Goal: Task Accomplishment & Management: Use online tool/utility

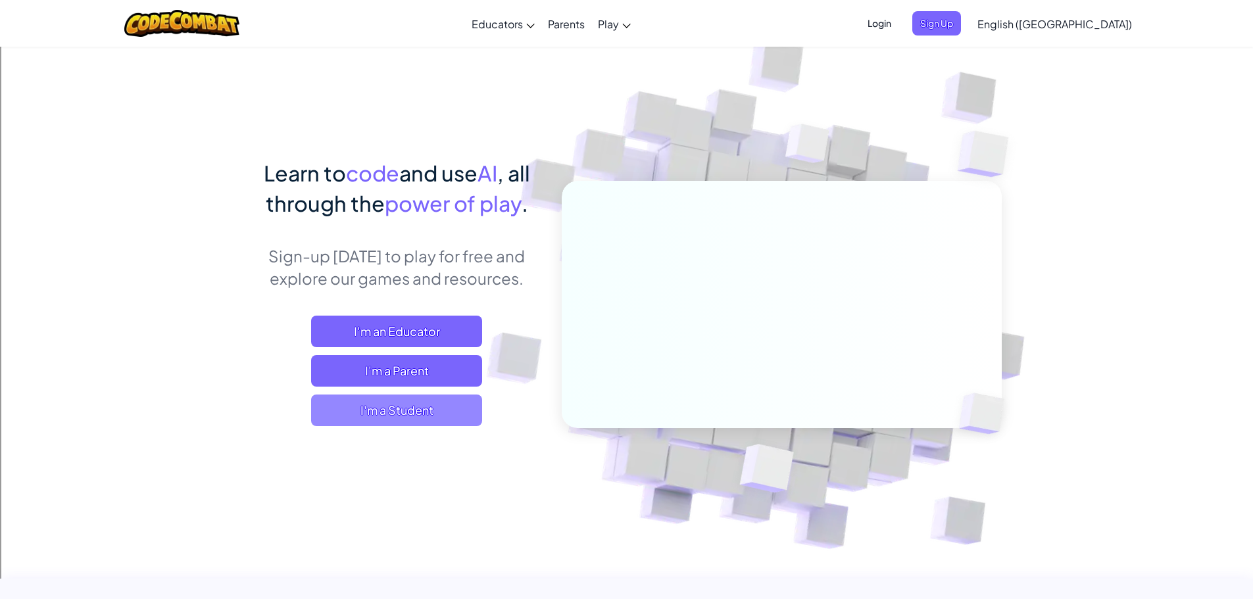
click at [418, 409] on span "I'm a Student" at bounding box center [396, 411] width 171 height 32
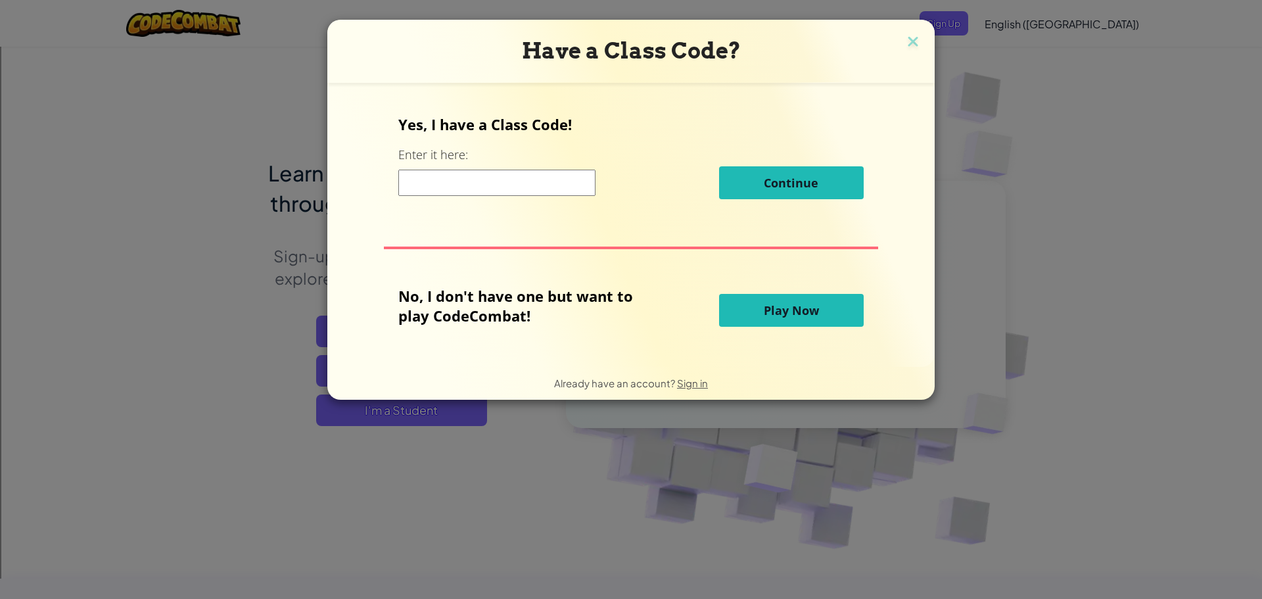
click at [734, 314] on button "Play Now" at bounding box center [791, 310] width 145 height 33
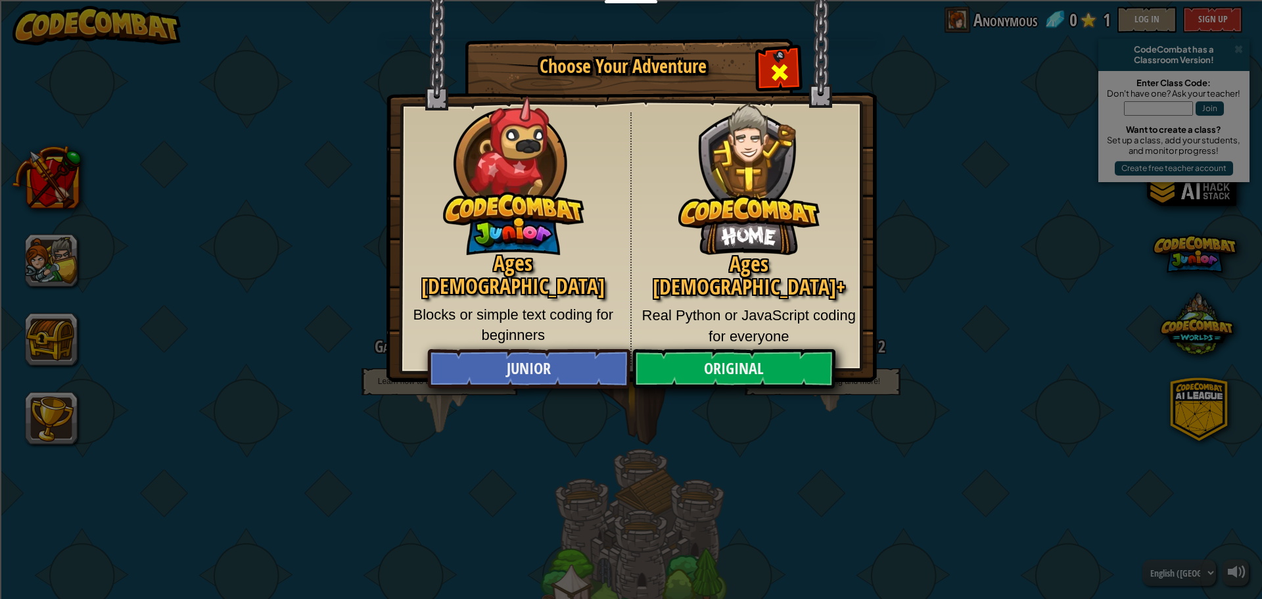
click at [787, 78] on span "Close modal" at bounding box center [779, 72] width 21 height 21
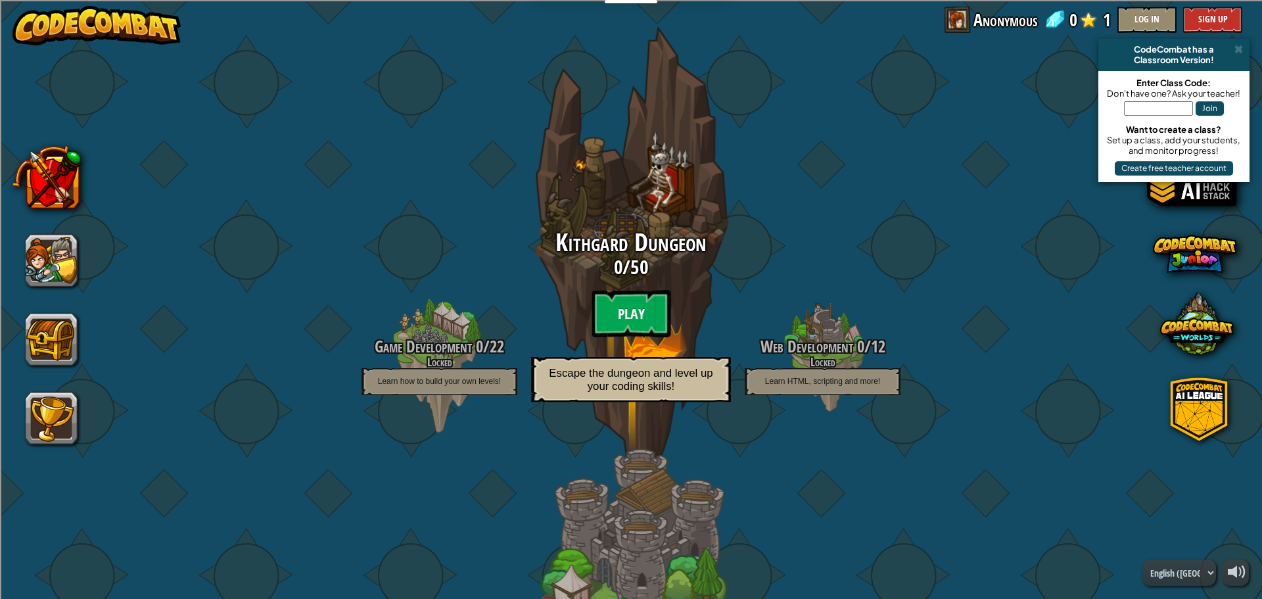
click at [626, 290] on btn "Play" at bounding box center [631, 313] width 79 height 47
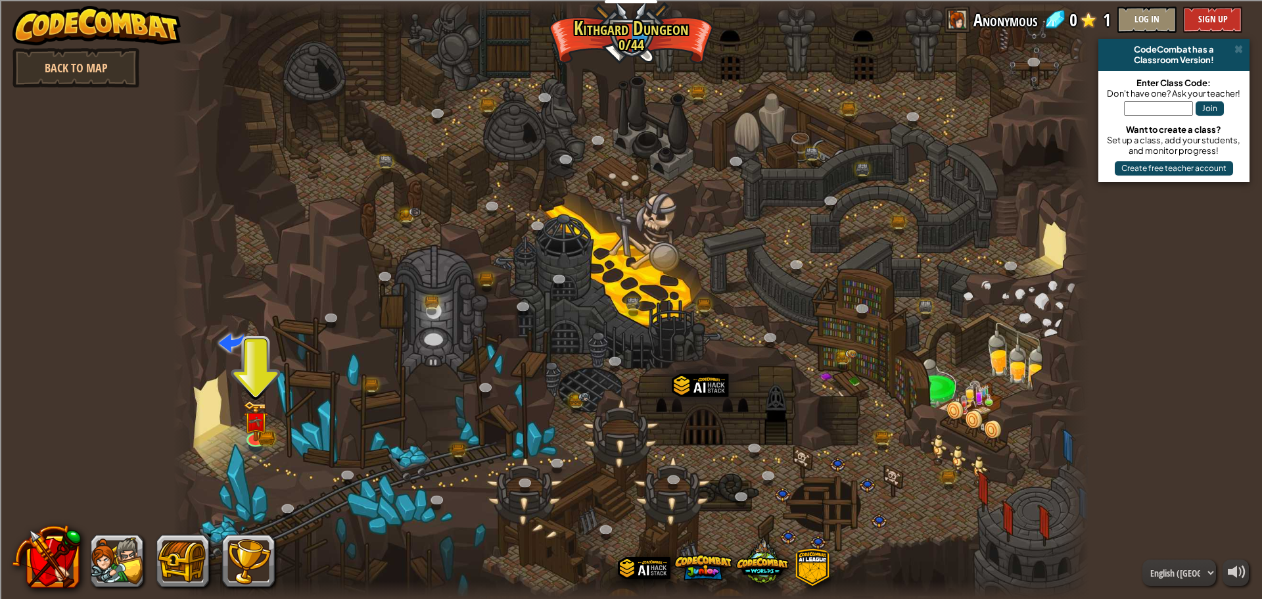
click at [243, 416] on div at bounding box center [631, 299] width 917 height 599
click at [259, 419] on img at bounding box center [256, 411] width 14 height 14
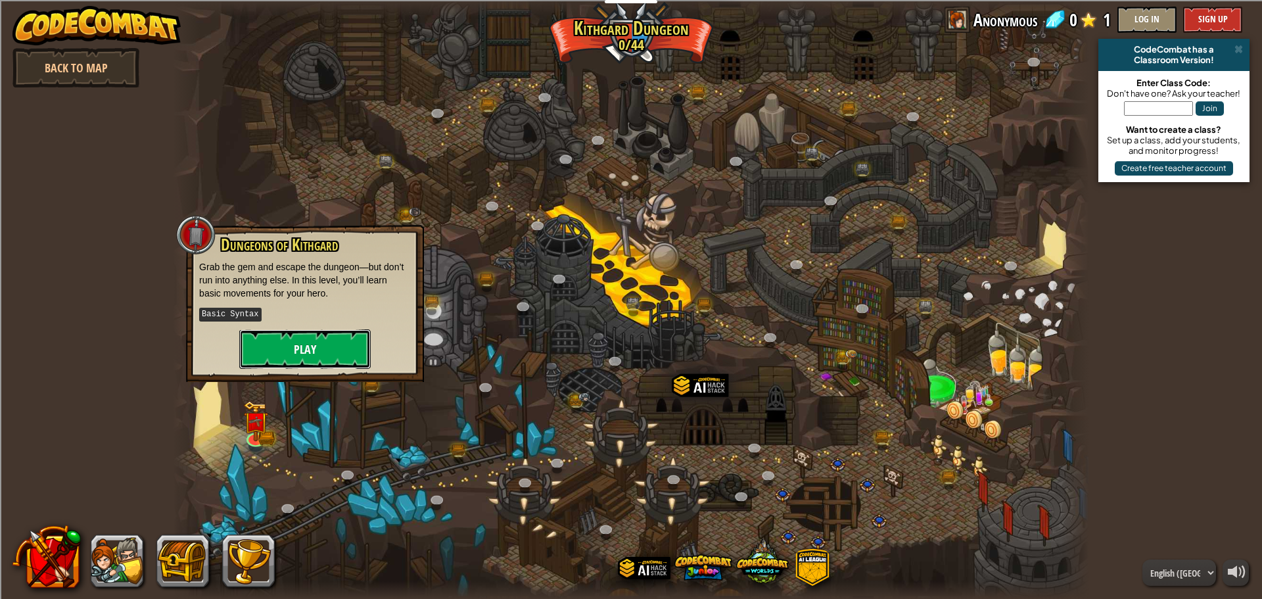
click at [299, 340] on button "Play" at bounding box center [305, 348] width 132 height 39
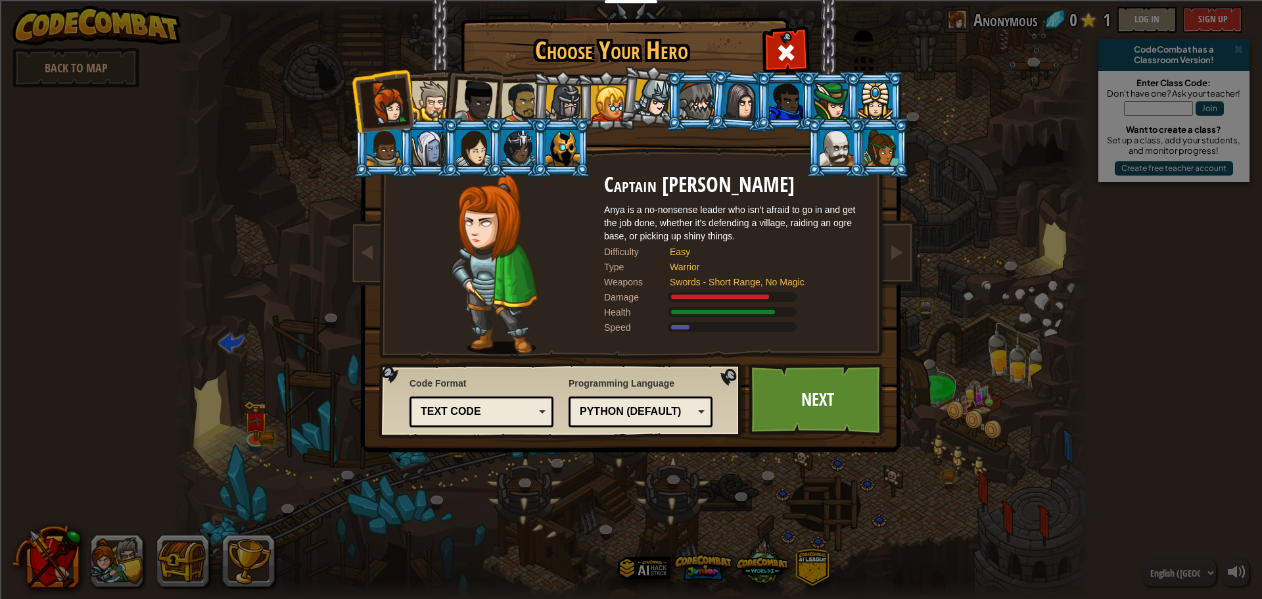
click at [745, 393] on img at bounding box center [562, 401] width 367 height 75
click at [770, 394] on link "Next" at bounding box center [817, 400] width 137 height 72
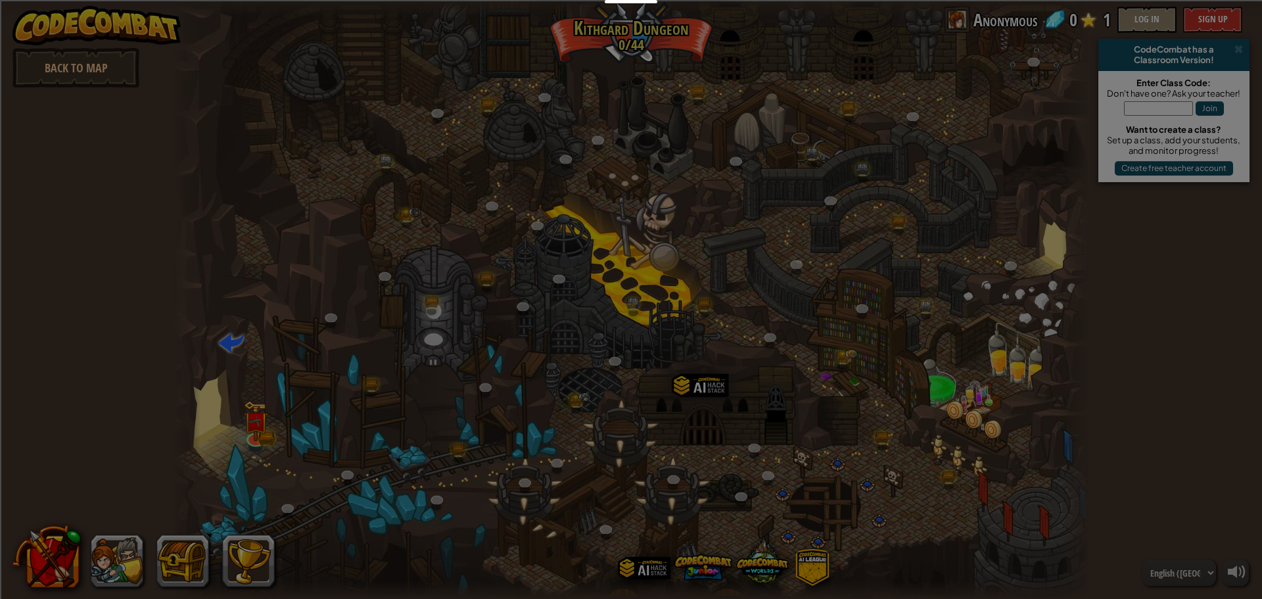
click at [770, 394] on div at bounding box center [631, 299] width 1262 height 599
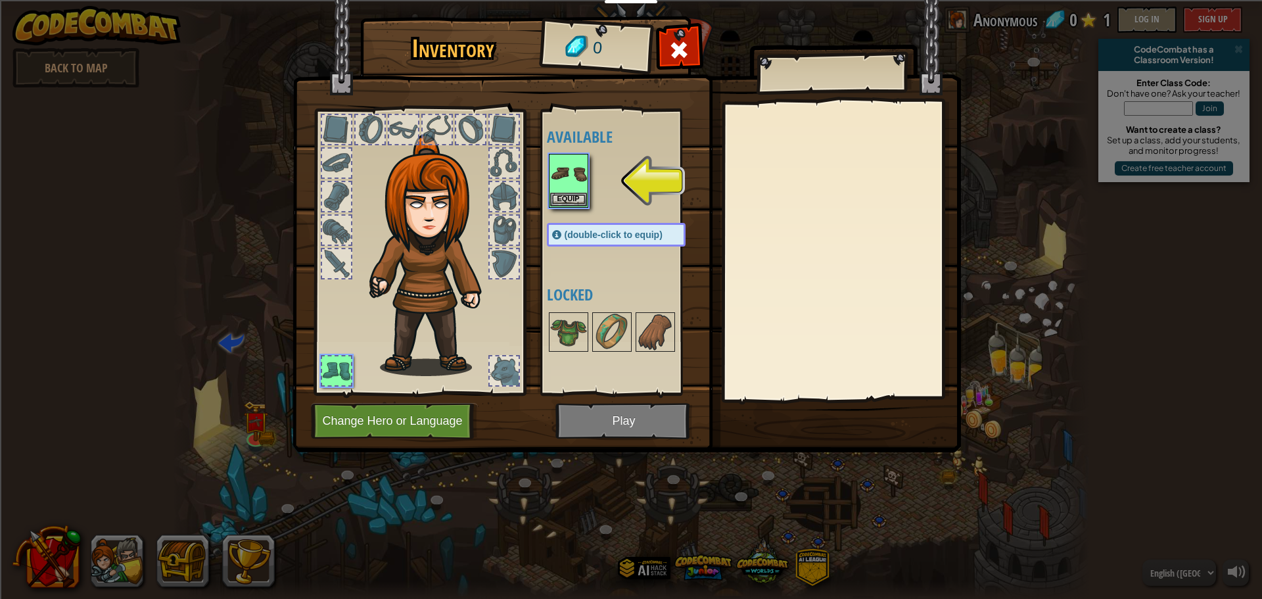
click at [596, 412] on img at bounding box center [627, 213] width 669 height 477
click at [570, 195] on button "Equip" at bounding box center [568, 199] width 37 height 14
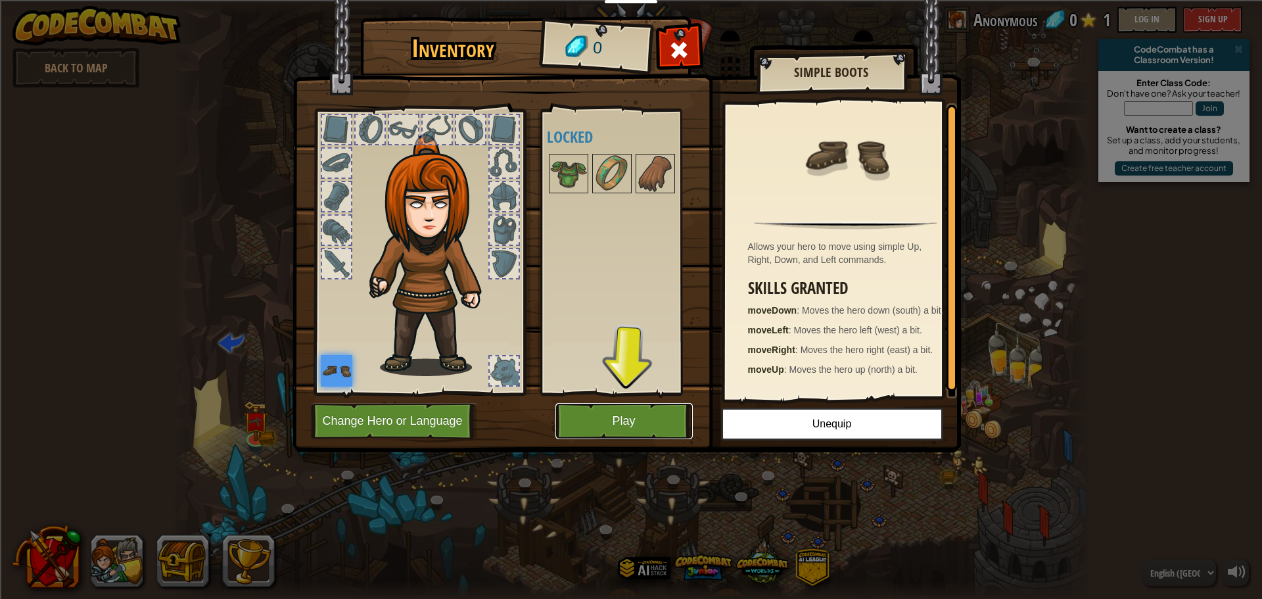
click at [617, 435] on button "Play" at bounding box center [624, 421] width 137 height 36
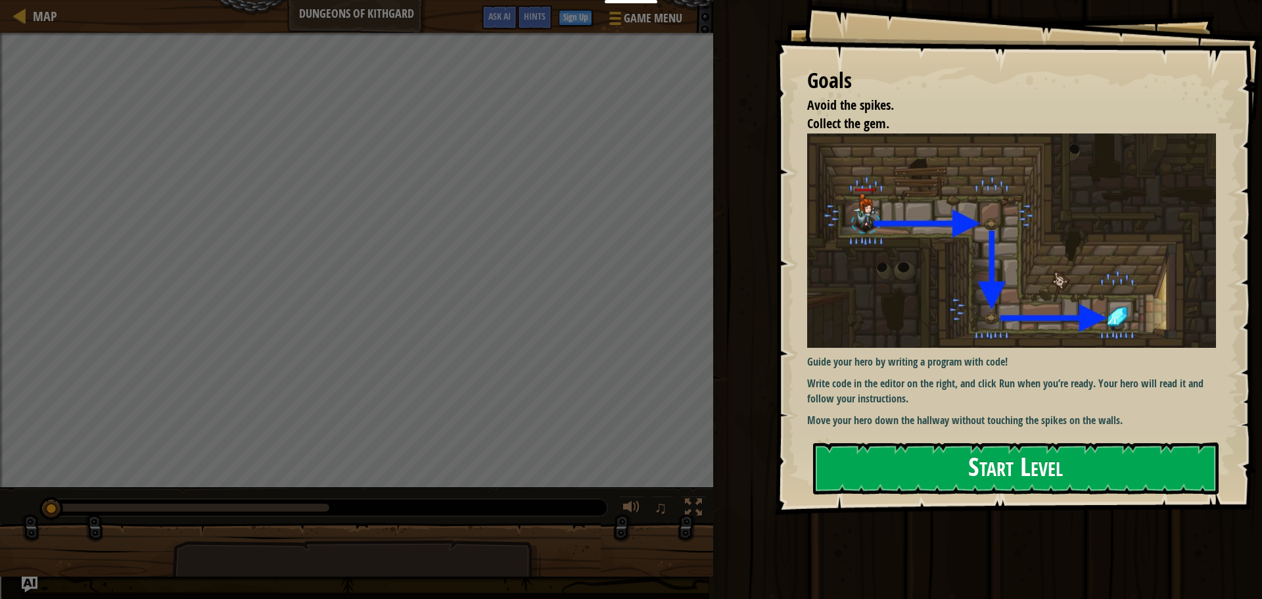
click at [917, 464] on button "Start Level" at bounding box center [1016, 469] width 406 height 52
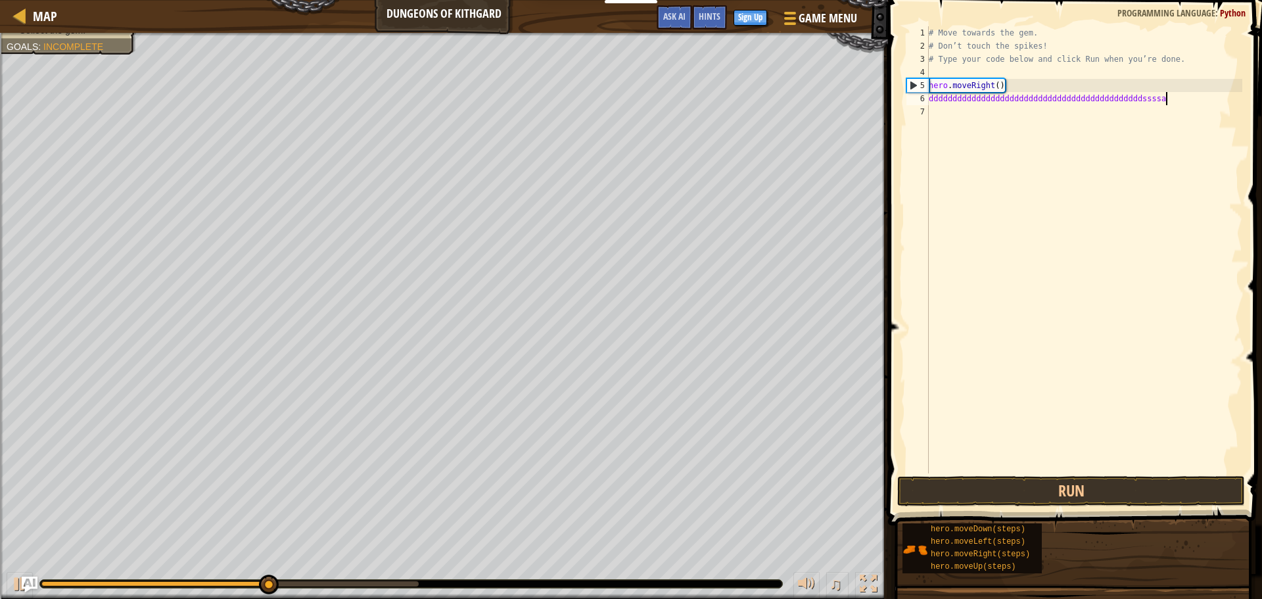
scroll to position [6, 19]
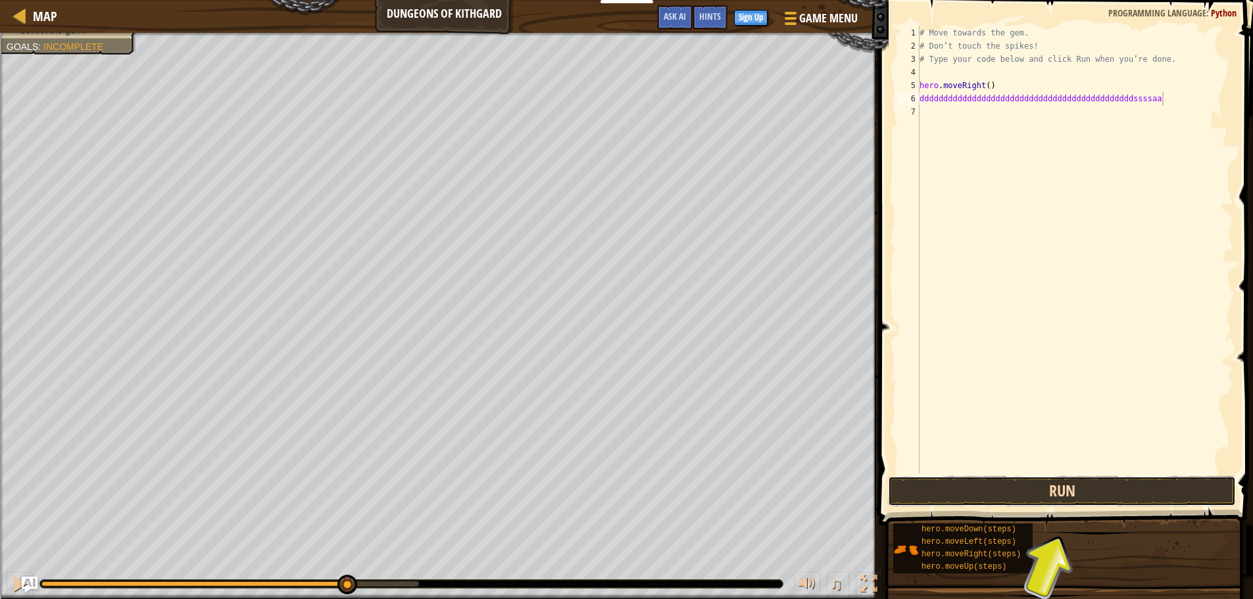
click at [1068, 491] on button "Run" at bounding box center [1062, 491] width 348 height 30
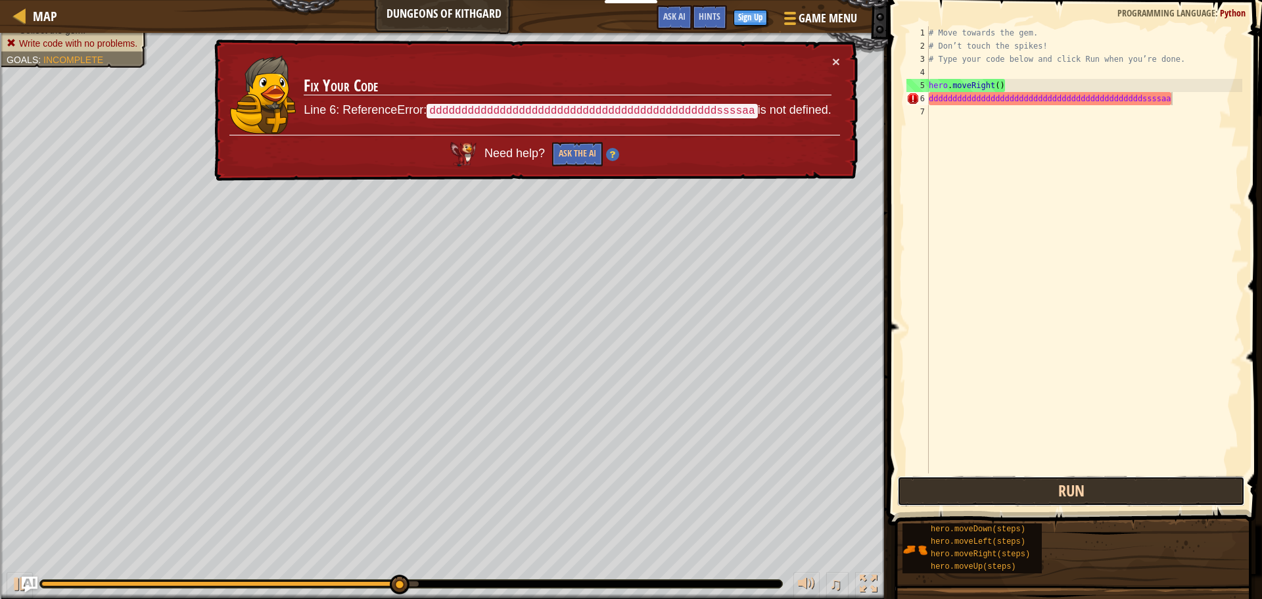
click at [1070, 491] on button "Run" at bounding box center [1072, 491] width 348 height 30
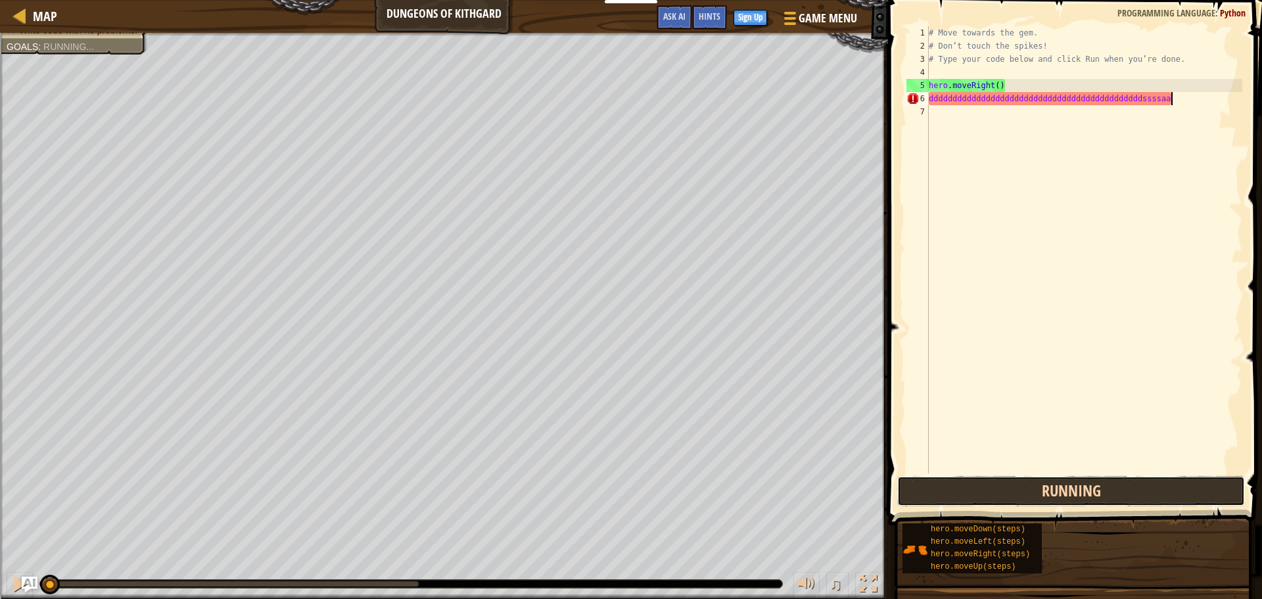
click at [1070, 491] on button "Running" at bounding box center [1072, 491] width 348 height 30
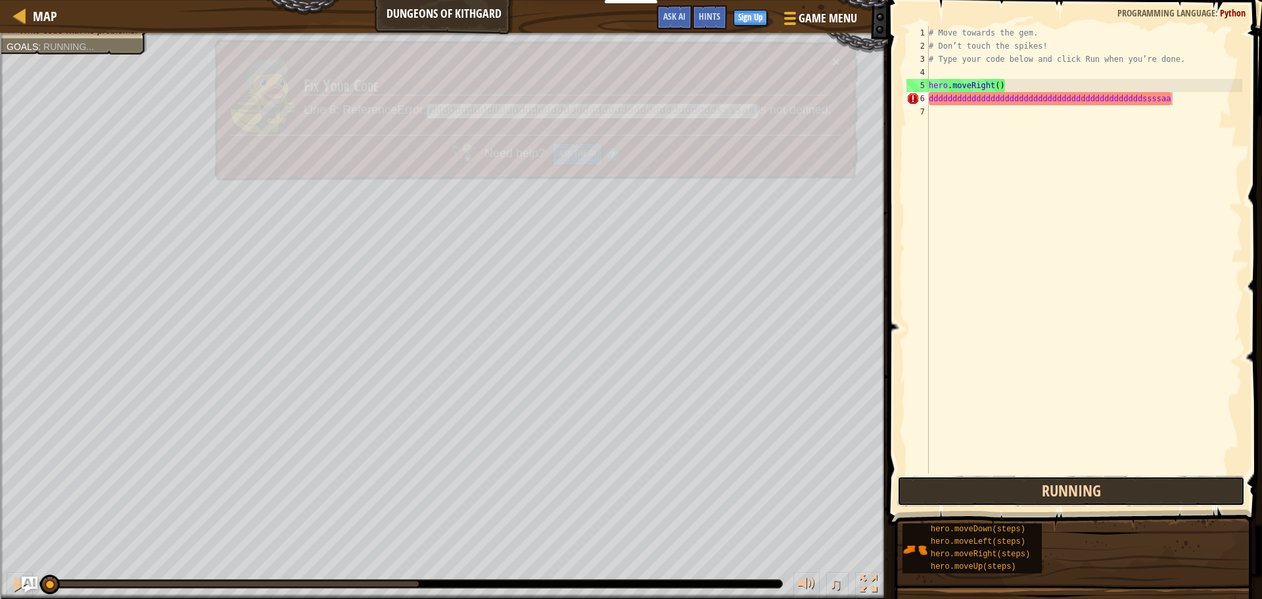
click at [1070, 491] on button "Running" at bounding box center [1072, 491] width 348 height 30
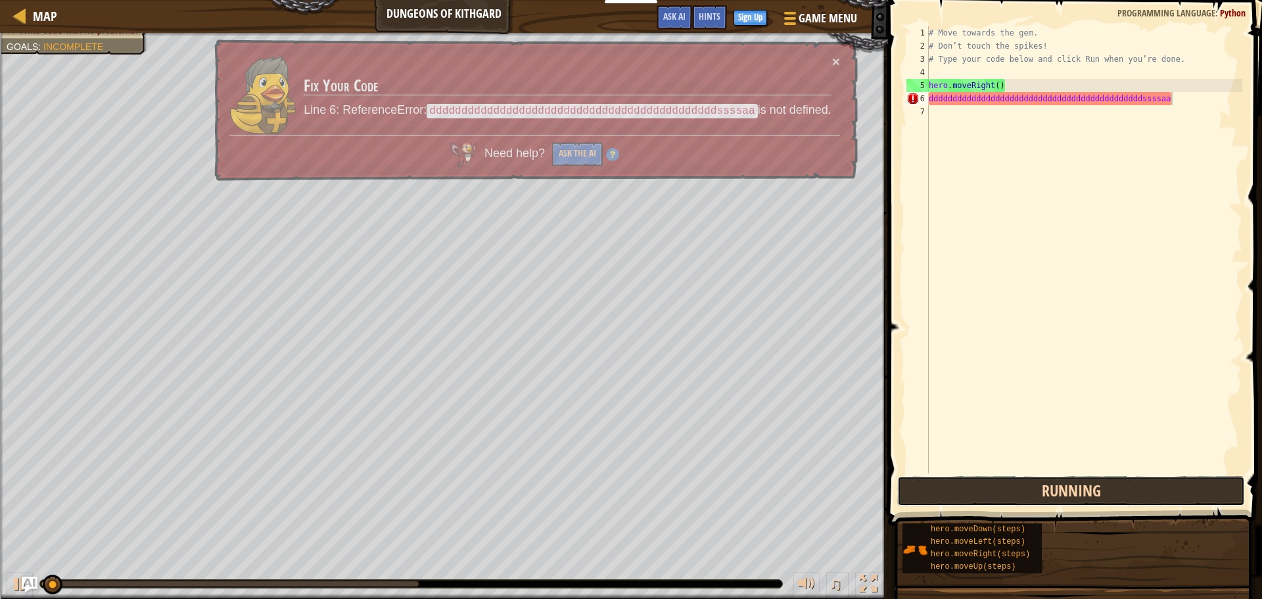
click at [1070, 491] on button "Running" at bounding box center [1072, 491] width 348 height 30
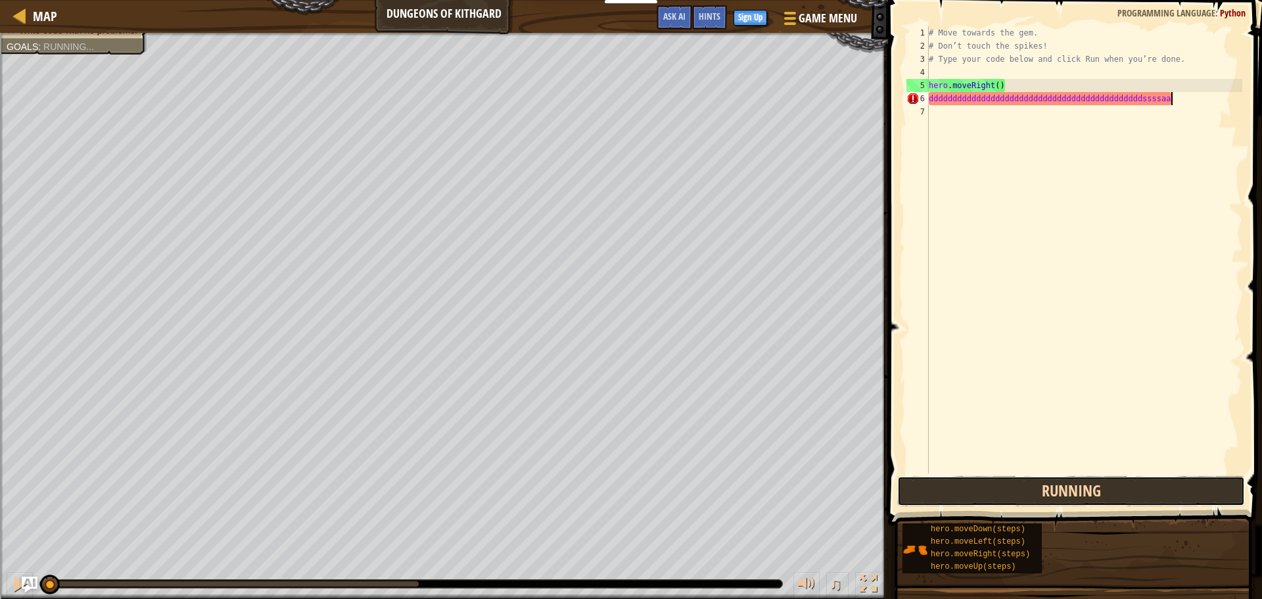
click at [1071, 491] on button "Running" at bounding box center [1072, 491] width 348 height 30
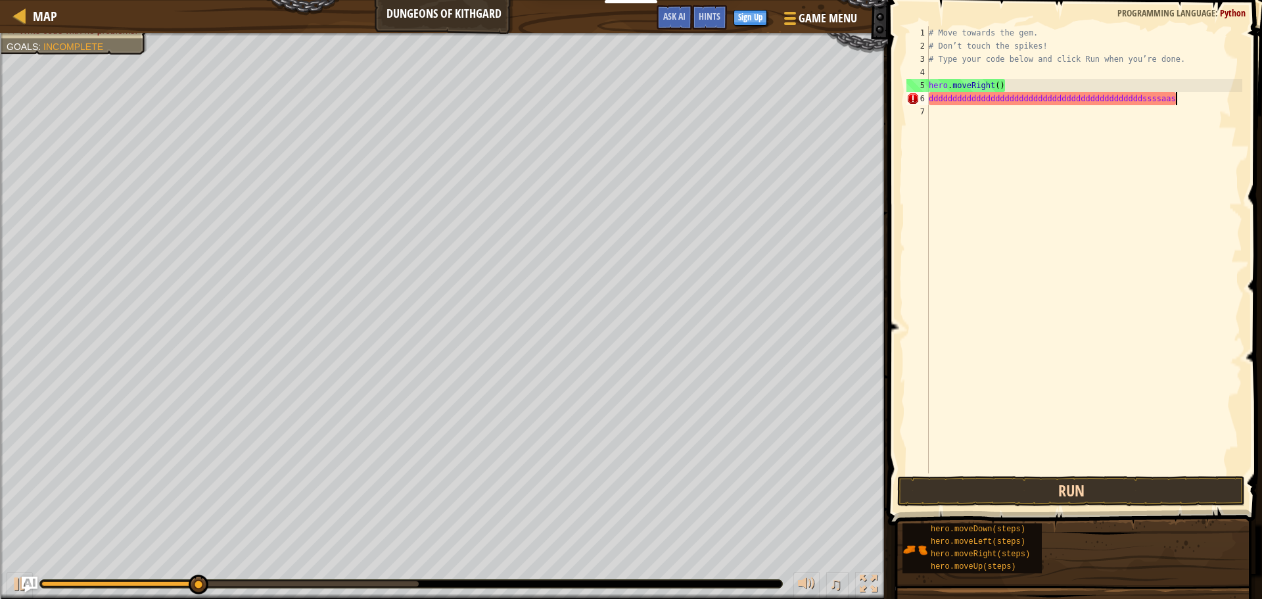
type textarea "dddddddddddddddddddddddddddddddddddddddddddddssssaas"
click at [1071, 491] on button "Run" at bounding box center [1072, 491] width 348 height 30
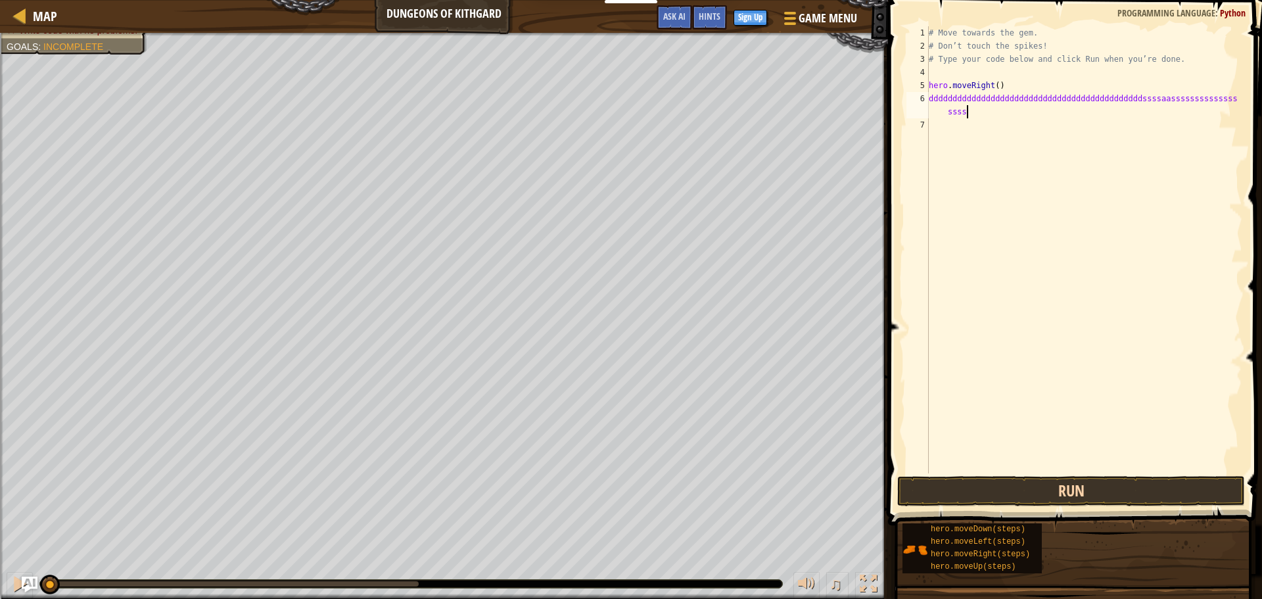
scroll to position [6, 28]
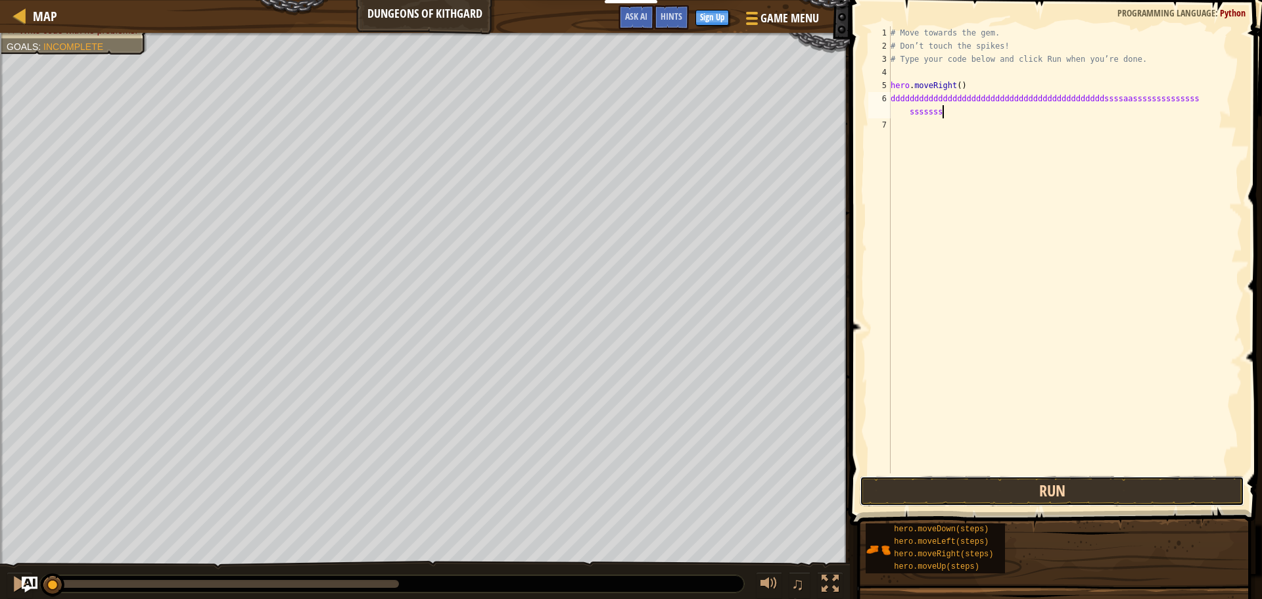
click at [1071, 491] on button "Run" at bounding box center [1052, 491] width 385 height 30
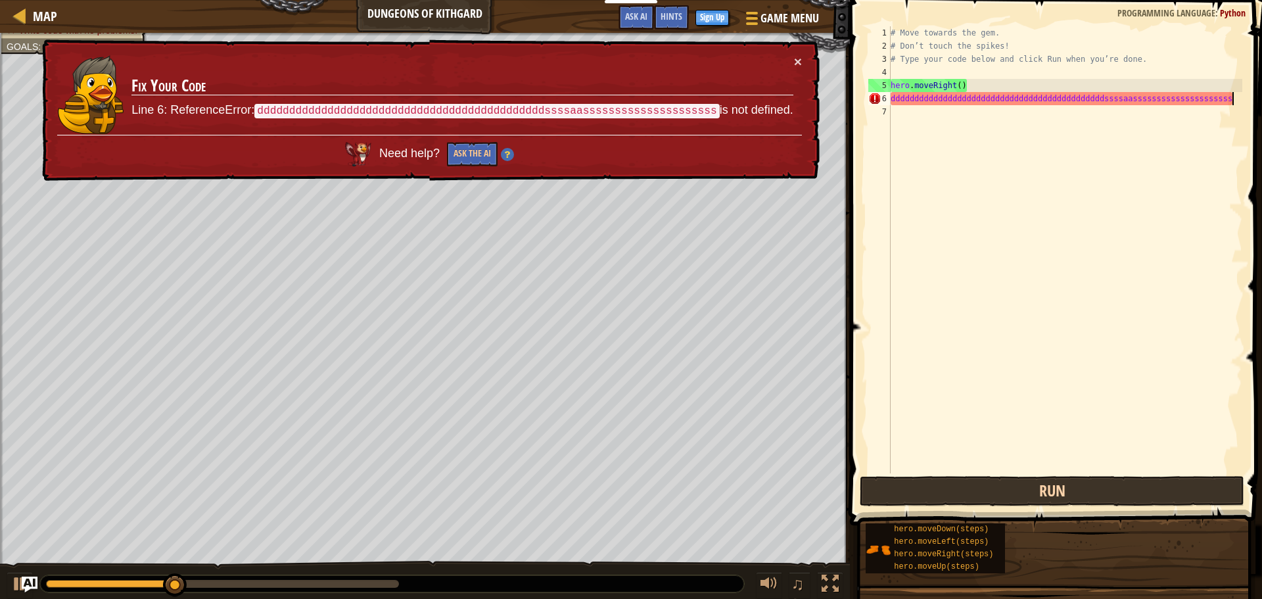
scroll to position [6, 28]
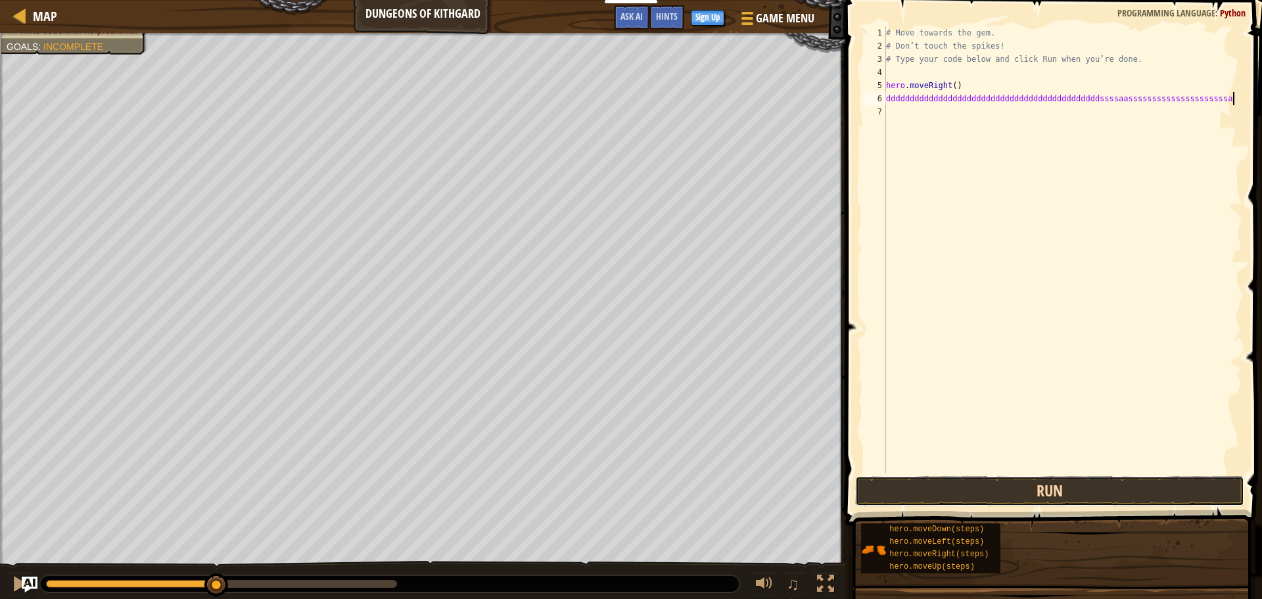
click at [1057, 498] on button "Run" at bounding box center [1049, 491] width 389 height 30
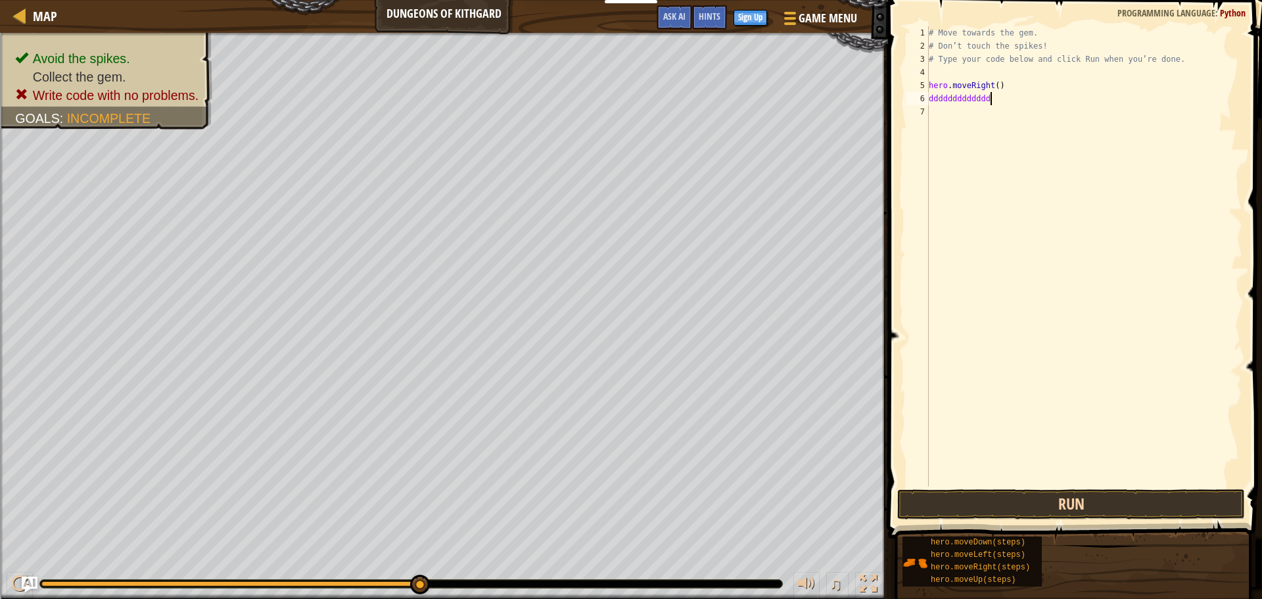
scroll to position [6, 2]
type textarea "d"
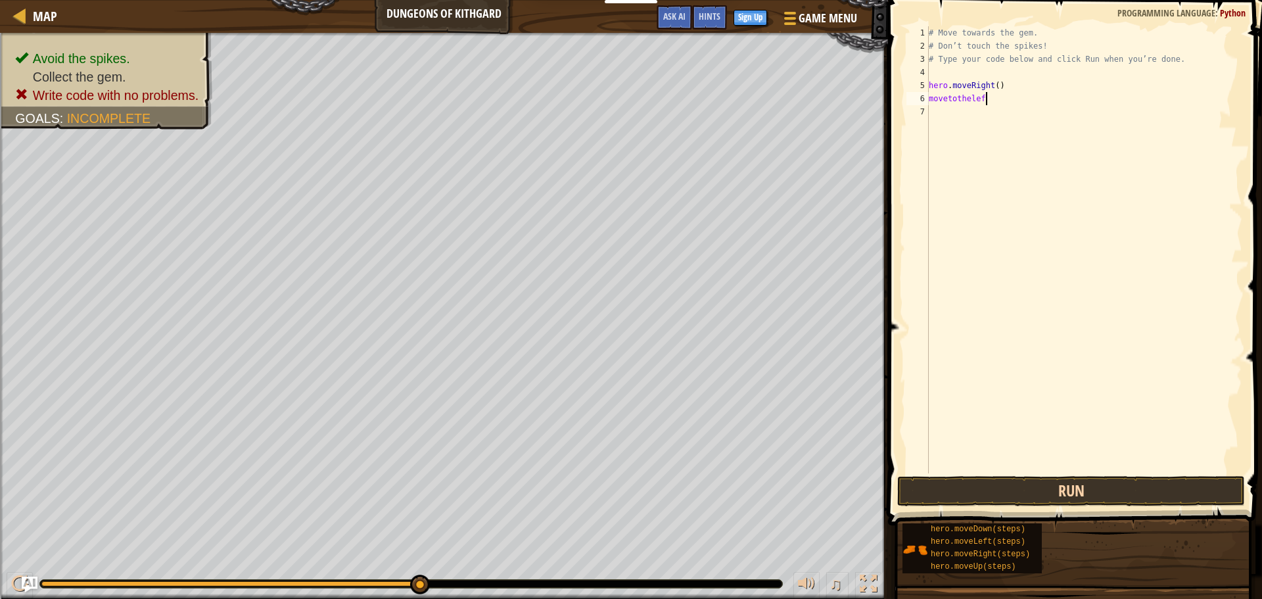
scroll to position [6, 4]
type textarea "movetotheleft"
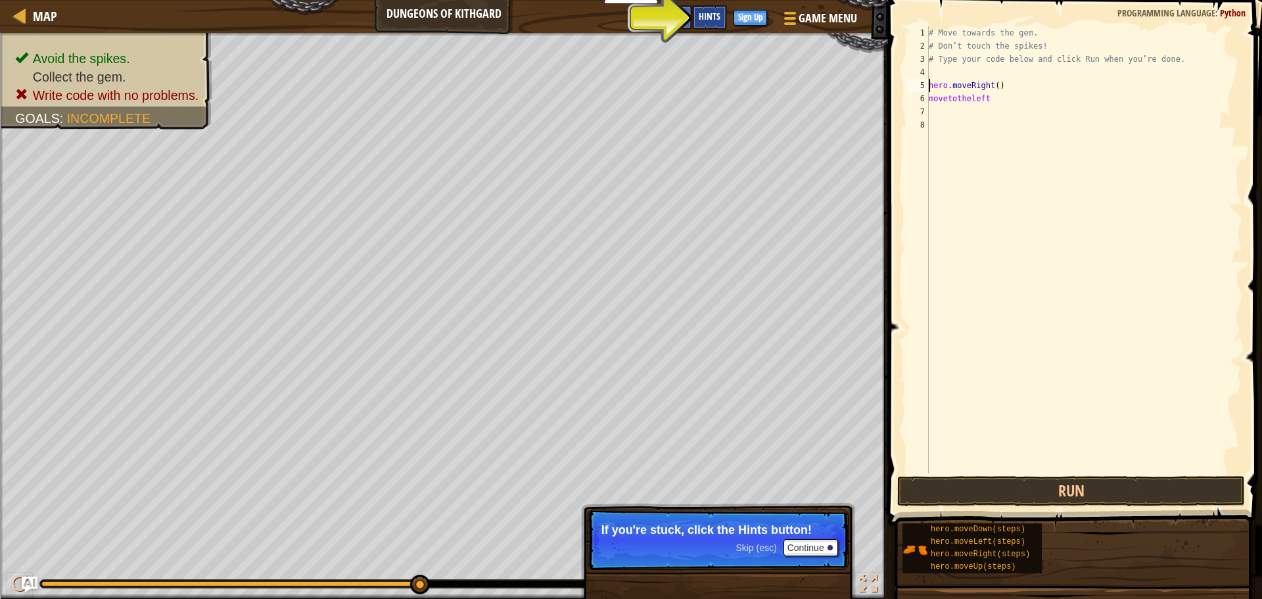
click at [702, 6] on div "Hints" at bounding box center [709, 17] width 35 height 24
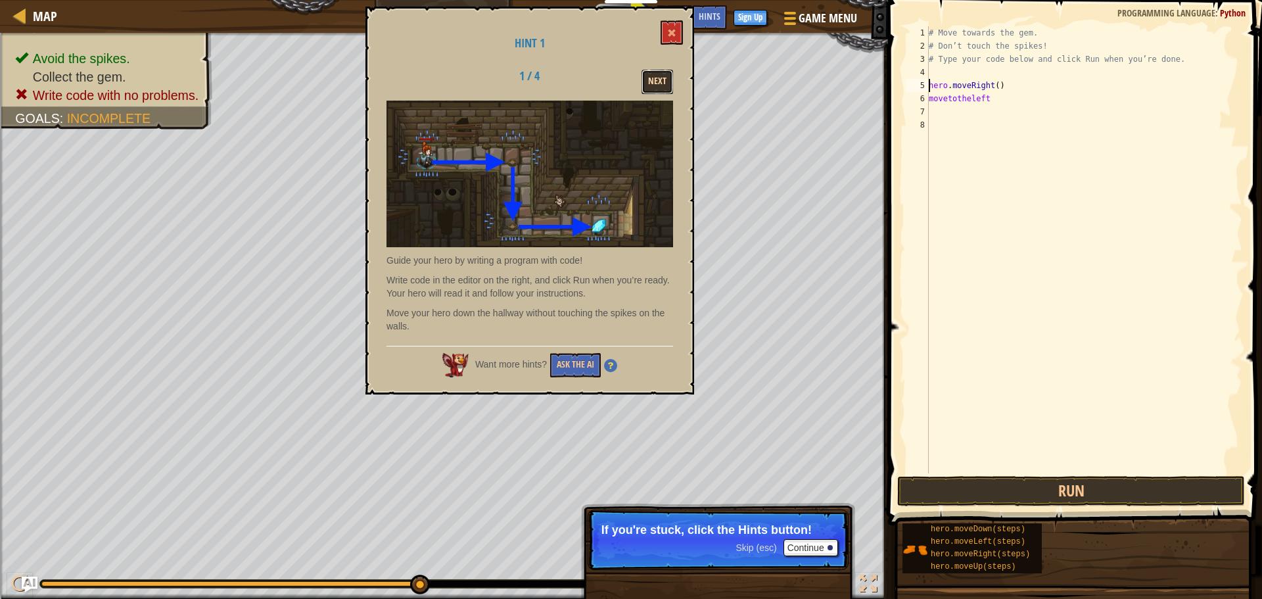
click at [658, 70] on button "Next" at bounding box center [658, 82] width 32 height 24
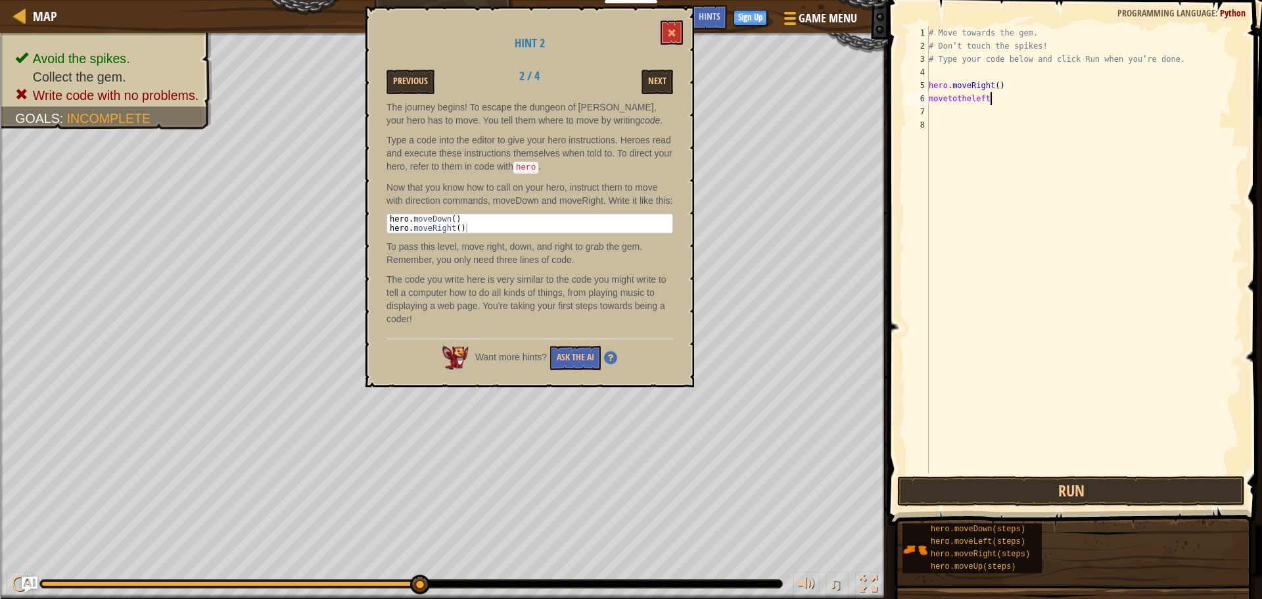
click at [1001, 94] on div "# Move towards the gem. # Don’t touch the spikes! # Type your code below and cl…" at bounding box center [1084, 262] width 316 height 473
type textarea "m"
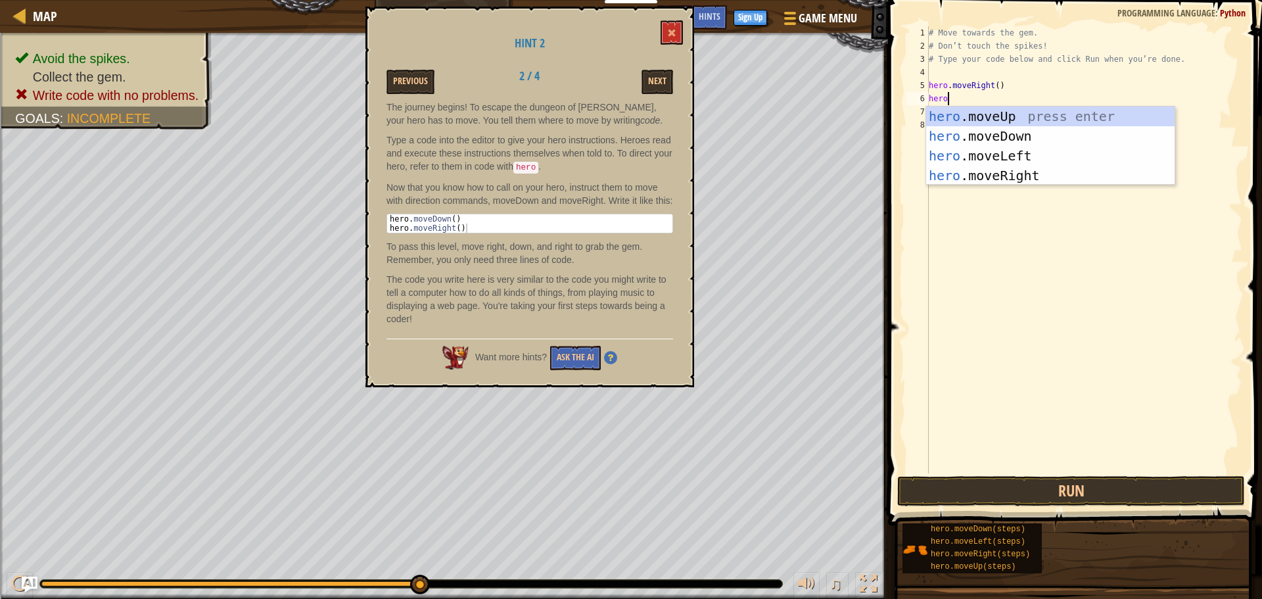
type textarea "heron"
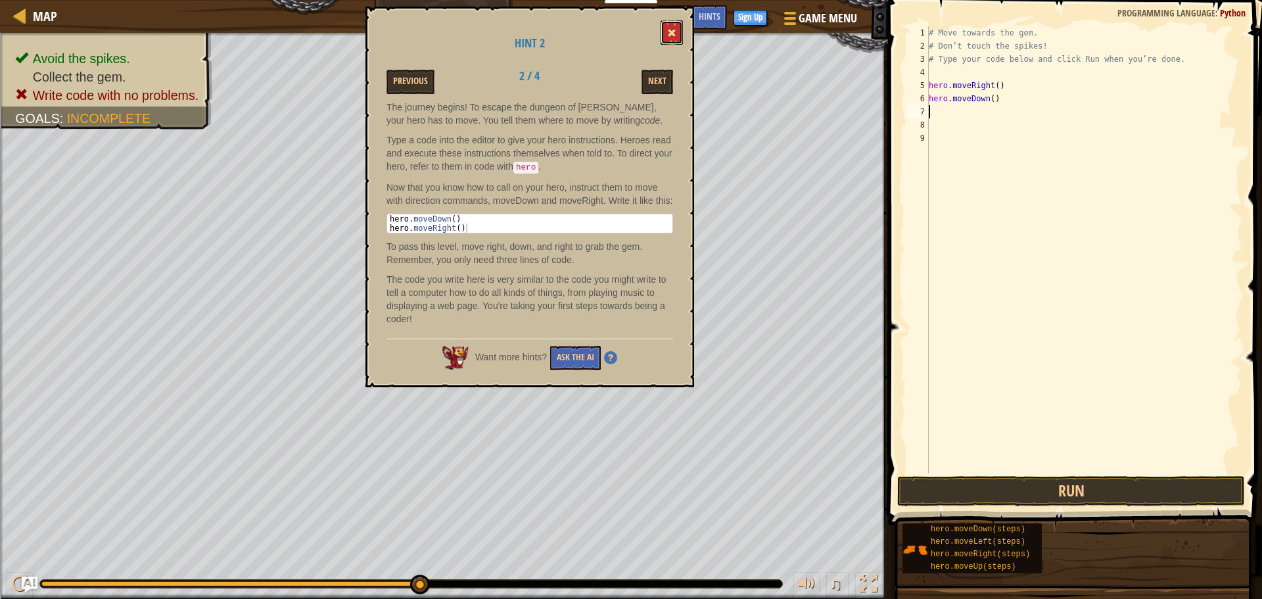
click at [667, 30] on button at bounding box center [672, 32] width 22 height 24
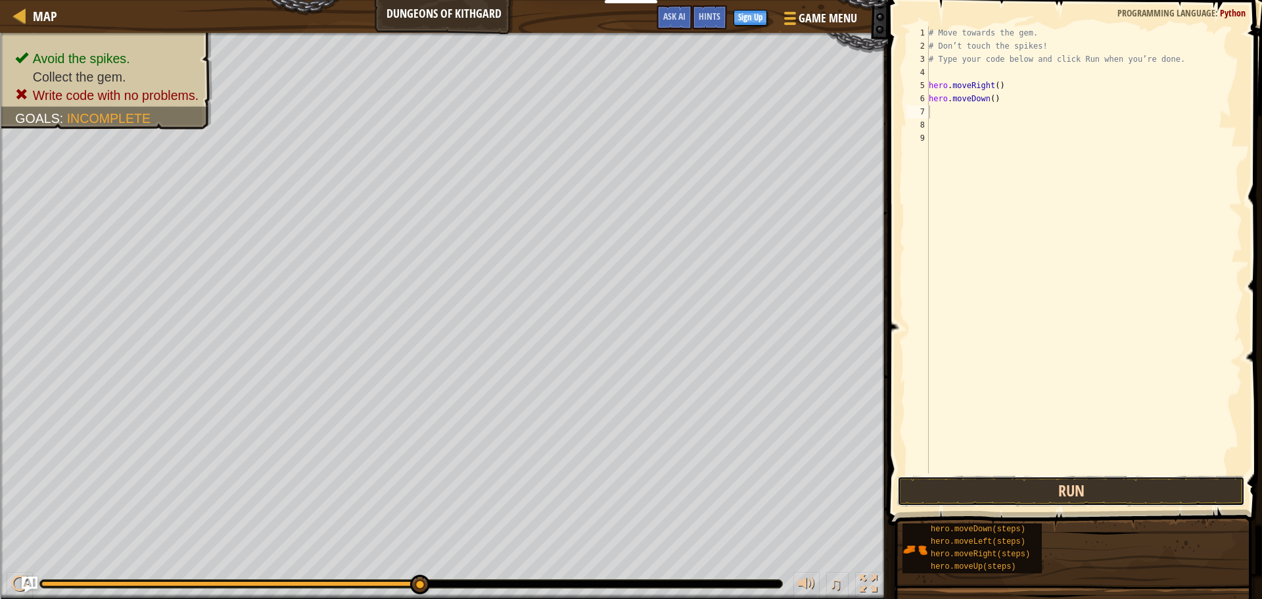
click at [955, 485] on button "Run" at bounding box center [1072, 491] width 348 height 30
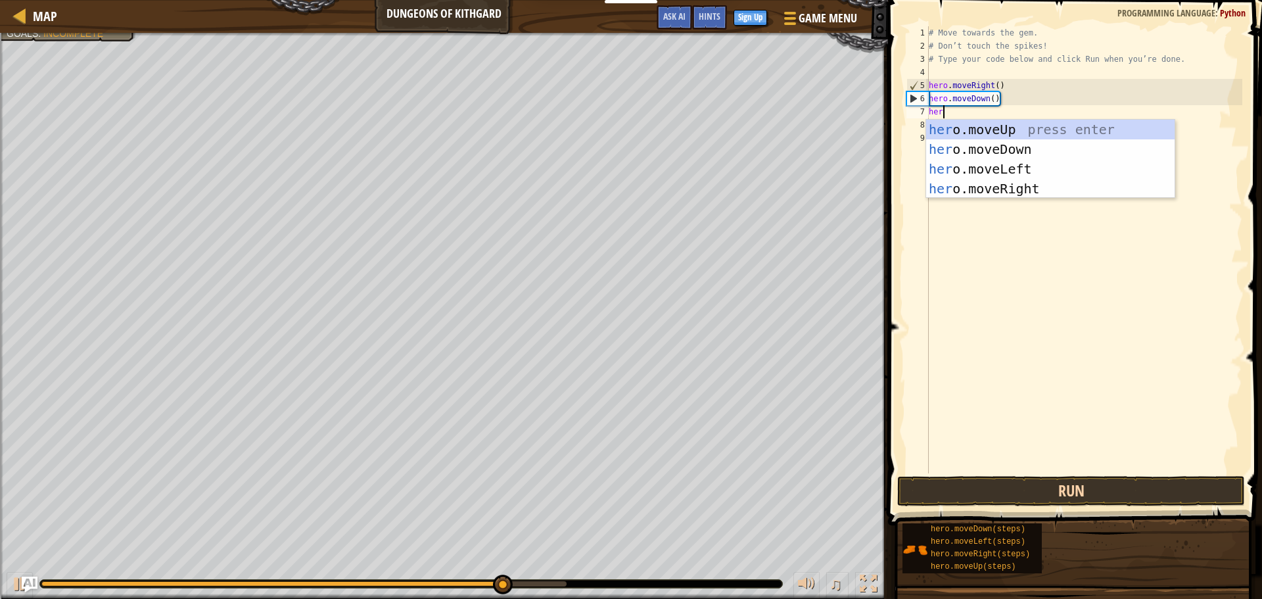
type textarea "hero"
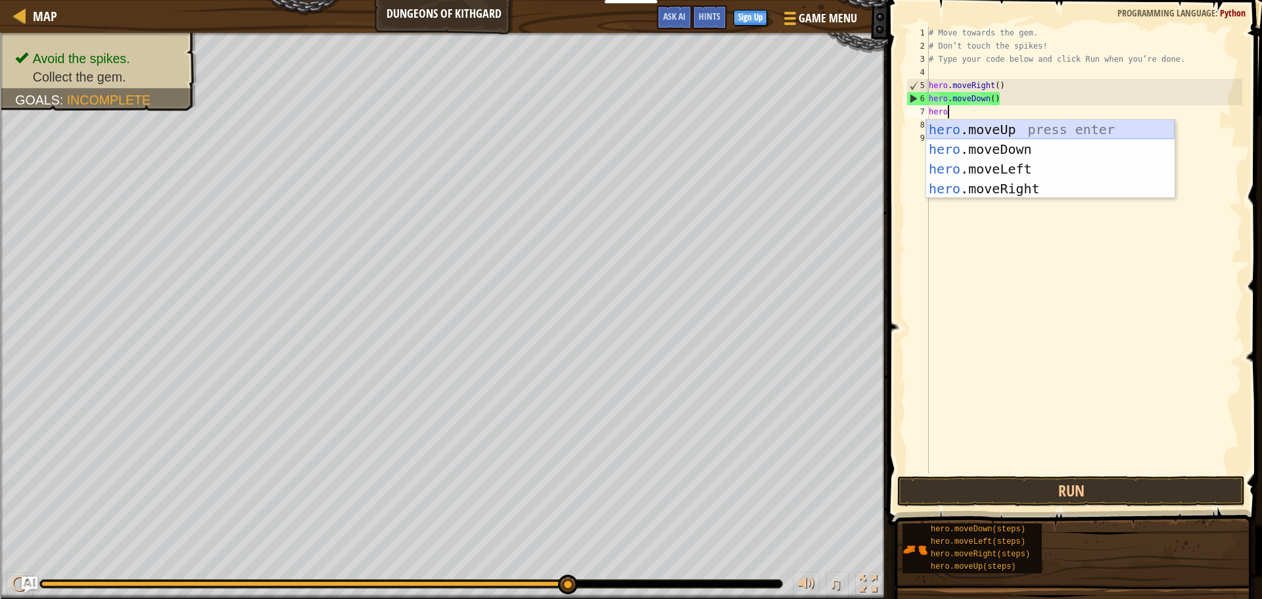
click at [1071, 129] on div "hero .moveUp press enter hero .moveDown press enter hero .moveLeft press enter …" at bounding box center [1050, 179] width 249 height 118
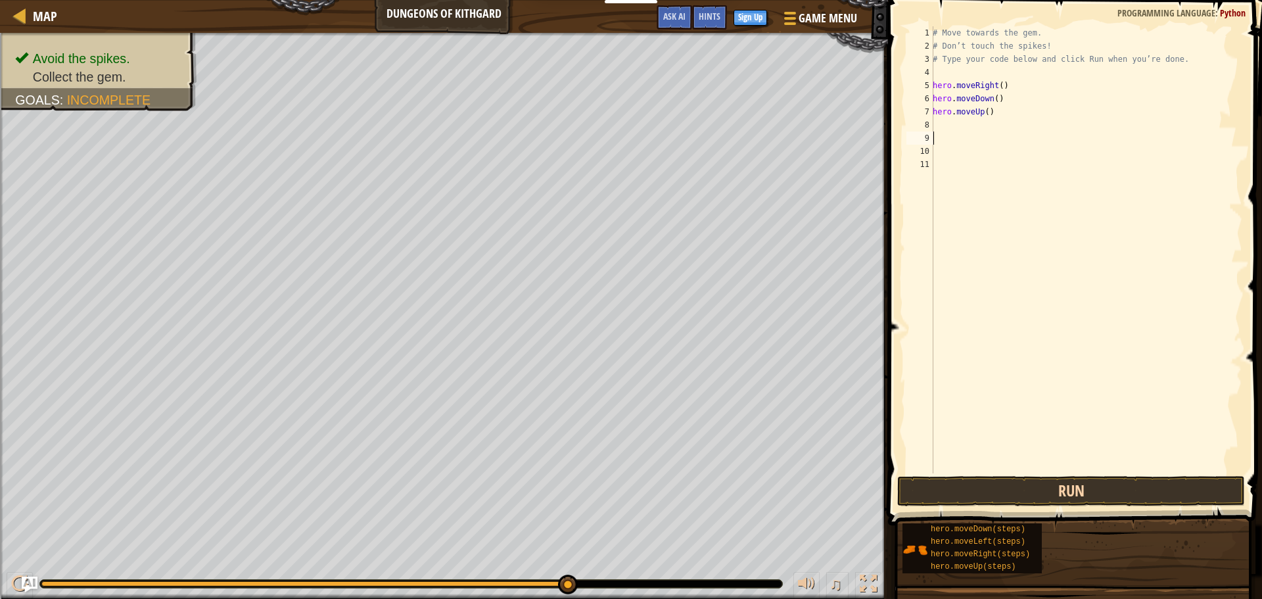
click at [1137, 489] on button "Run" at bounding box center [1072, 491] width 348 height 30
